Goal: Navigation & Orientation: Find specific page/section

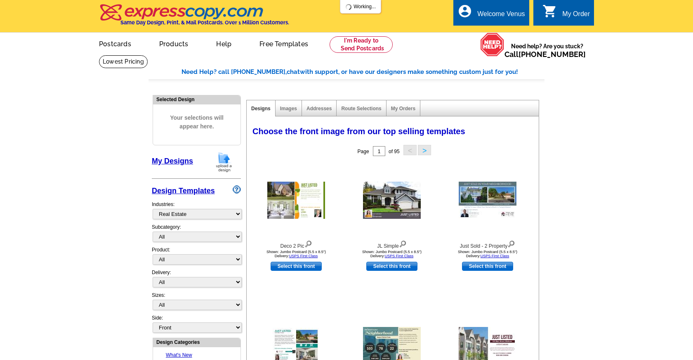
select select "785"
